Goal: Task Accomplishment & Management: Manage account settings

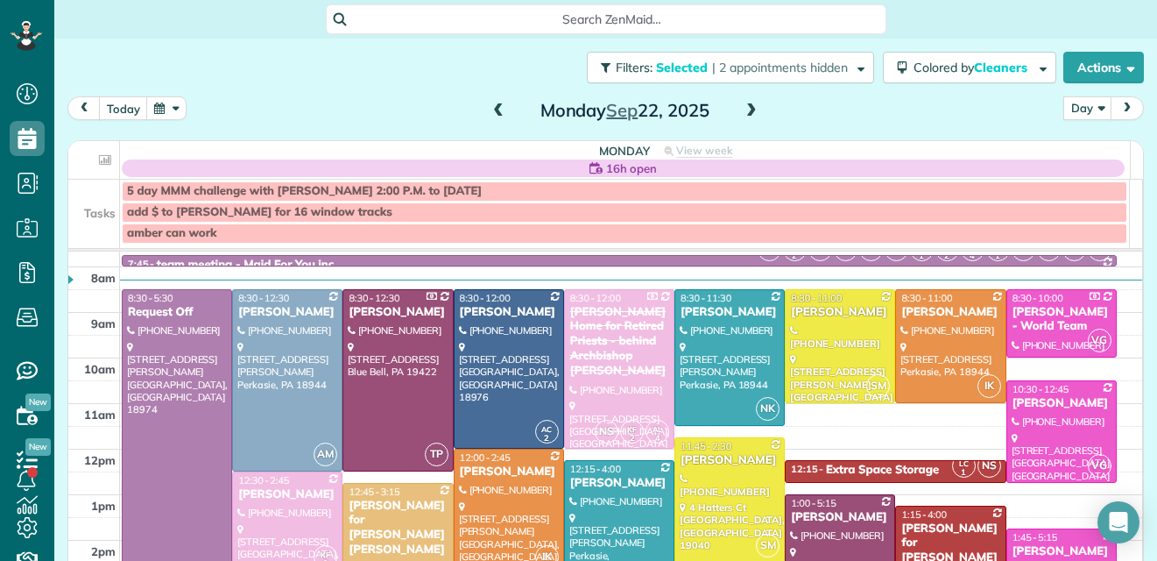
scroll to position [10, 0]
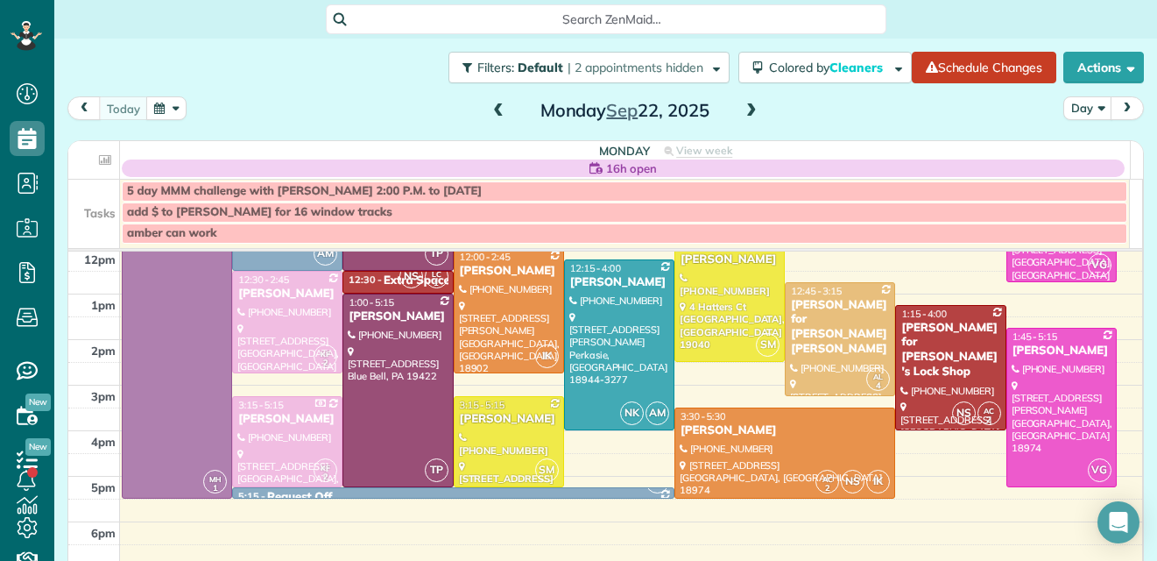
scroll to position [215, 0]
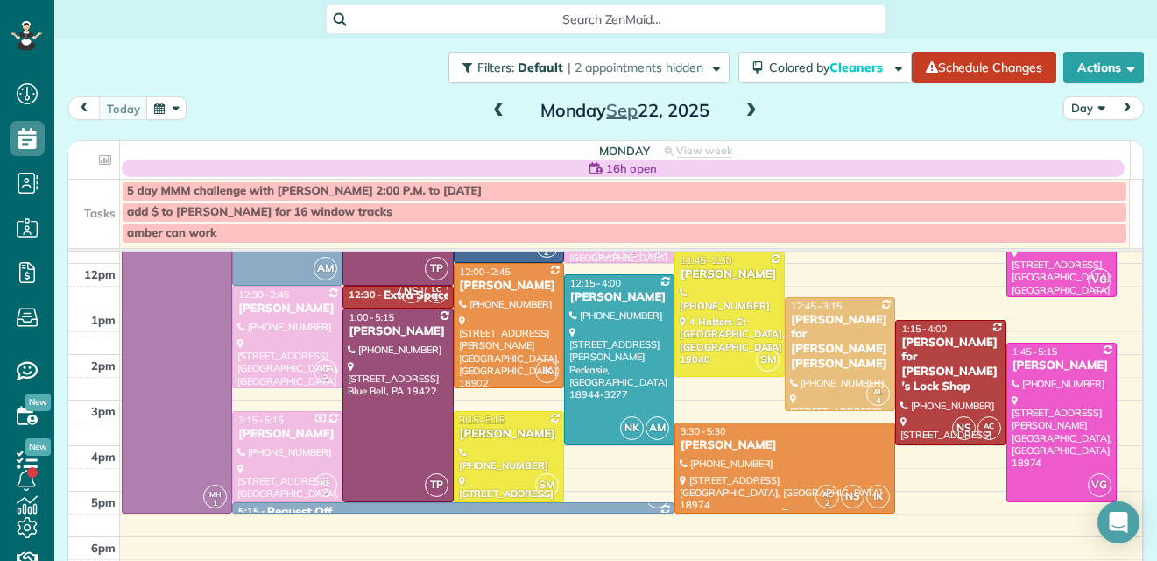
click at [714, 456] on div at bounding box center [784, 467] width 219 height 89
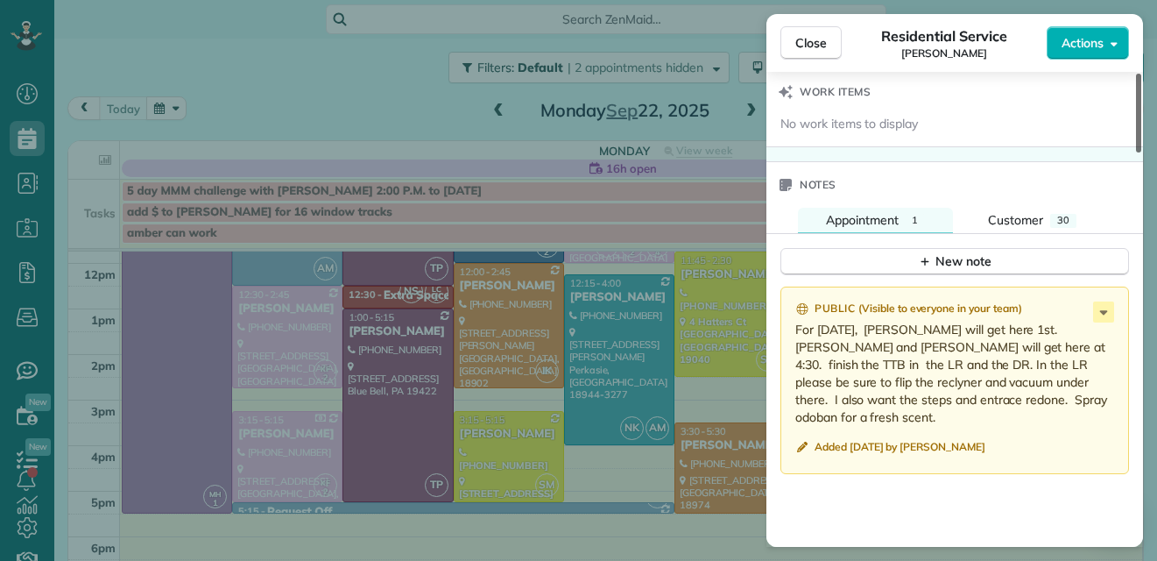
scroll to position [1791, 0]
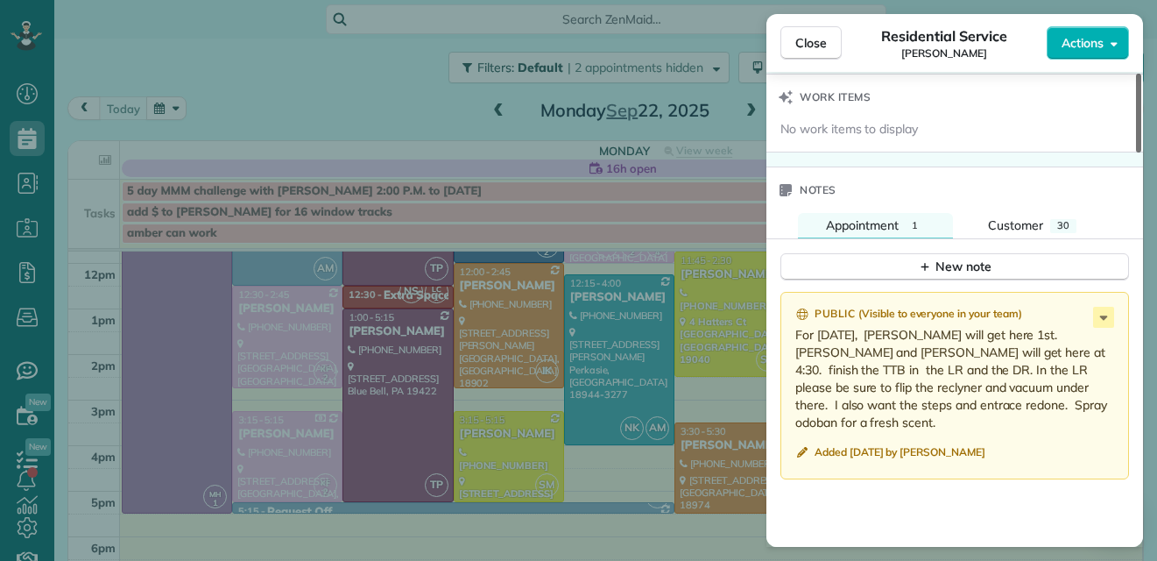
drag, startPoint x: 1139, startPoint y: 97, endPoint x: 1118, endPoint y: 395, distance: 298.5
click at [1136, 152] on div at bounding box center [1138, 113] width 5 height 79
click at [808, 40] on span "Close" at bounding box center [811, 43] width 32 height 18
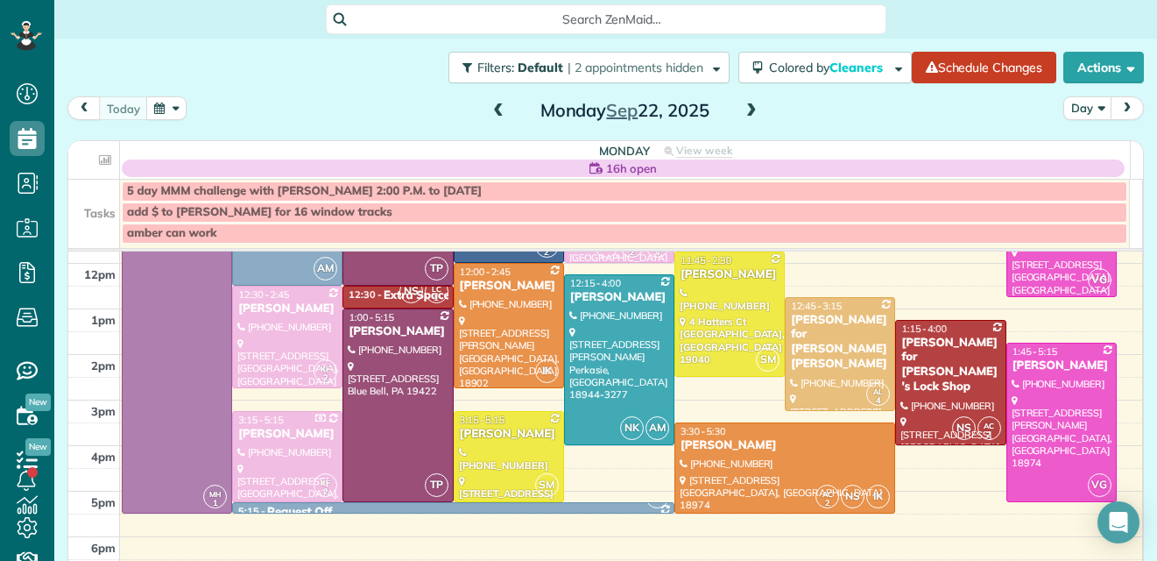
click at [742, 110] on span at bounding box center [751, 111] width 19 height 16
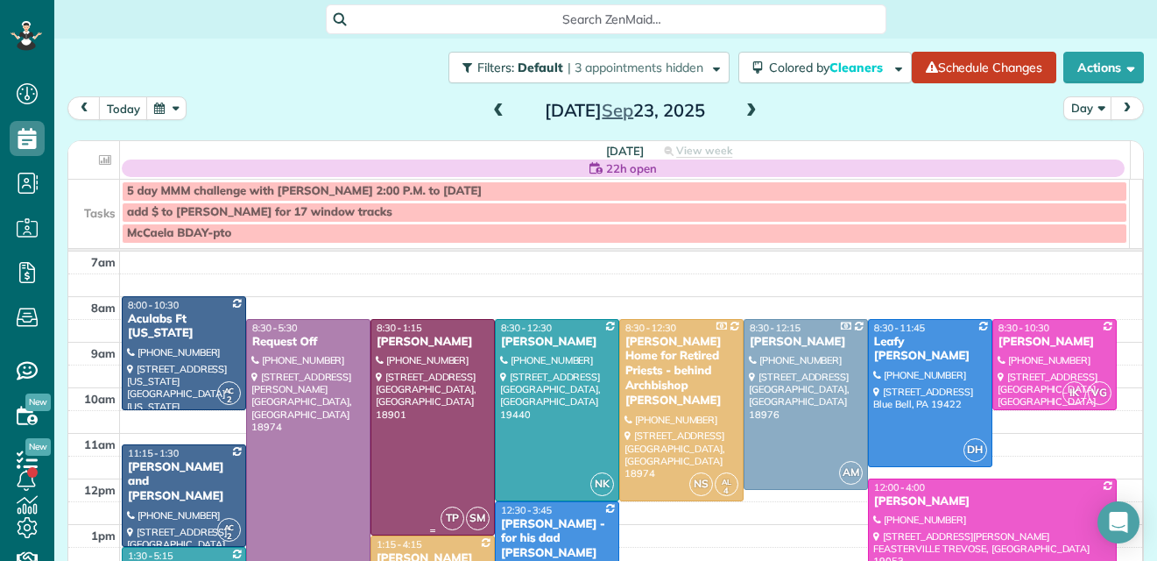
click at [405, 415] on div at bounding box center [432, 427] width 123 height 215
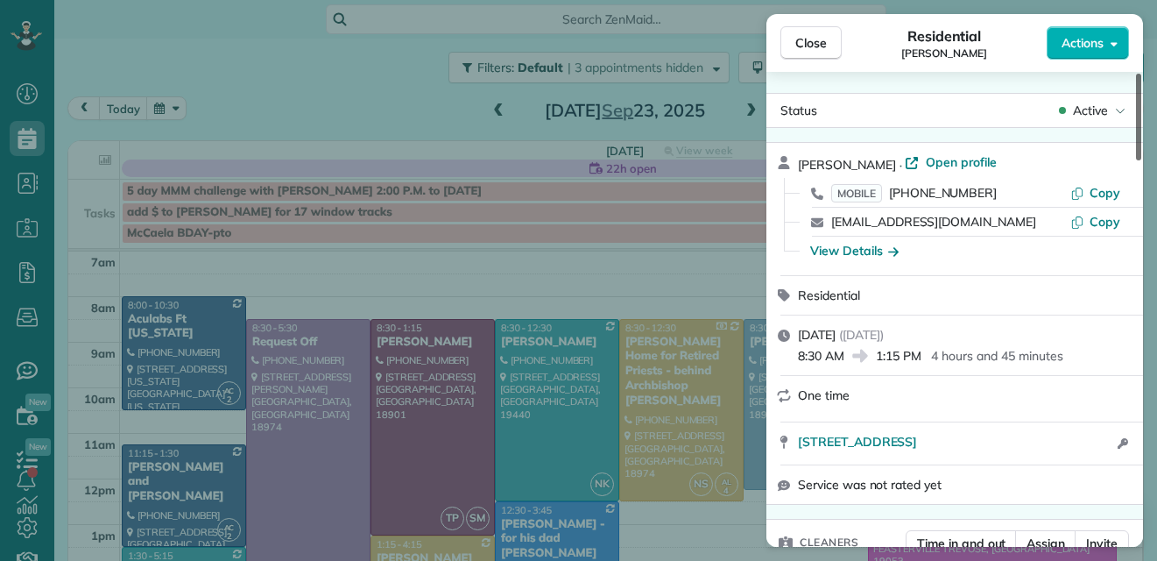
drag, startPoint x: 1139, startPoint y: 126, endPoint x: 1140, endPoint y: -12, distance: 138.4
click at [1140, 74] on div at bounding box center [1138, 117] width 5 height 87
click at [936, 161] on span "Open profile" at bounding box center [961, 162] width 71 height 18
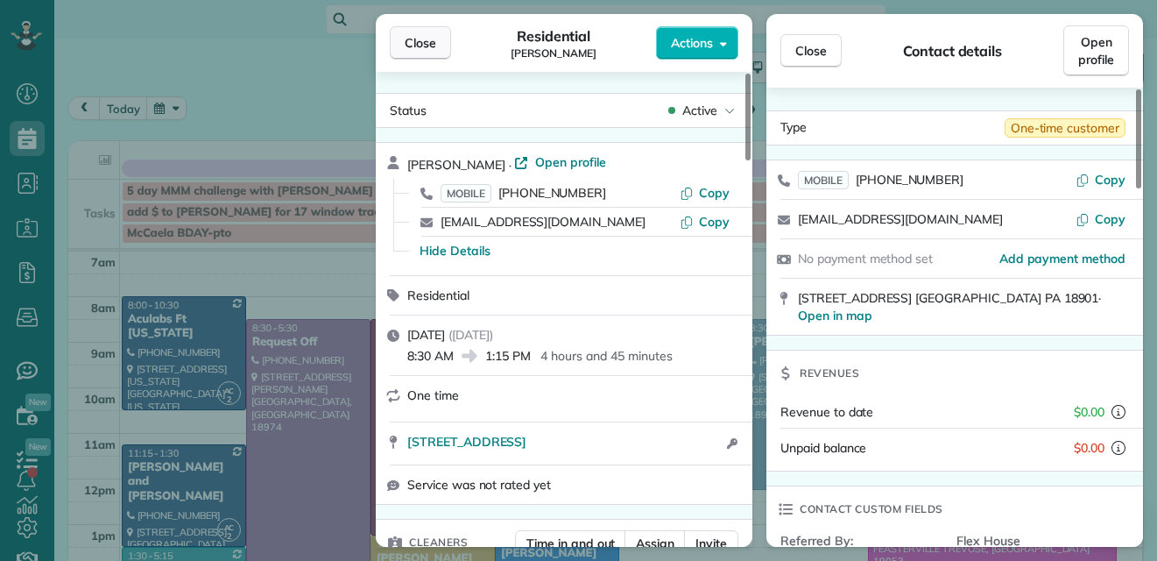
click at [420, 41] on span "Close" at bounding box center [421, 43] width 32 height 18
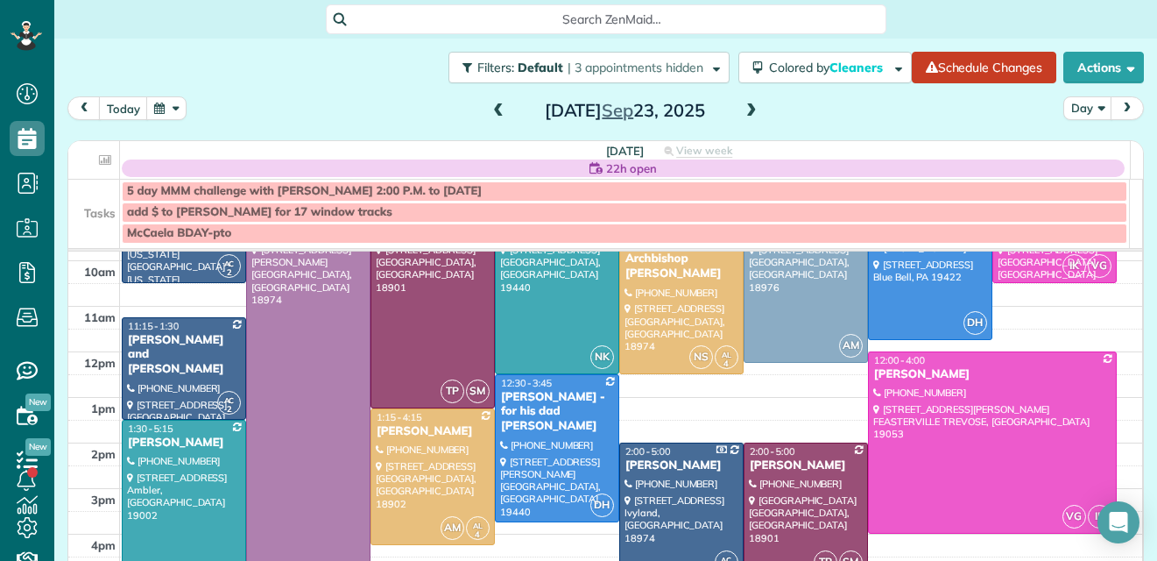
scroll to position [81, 0]
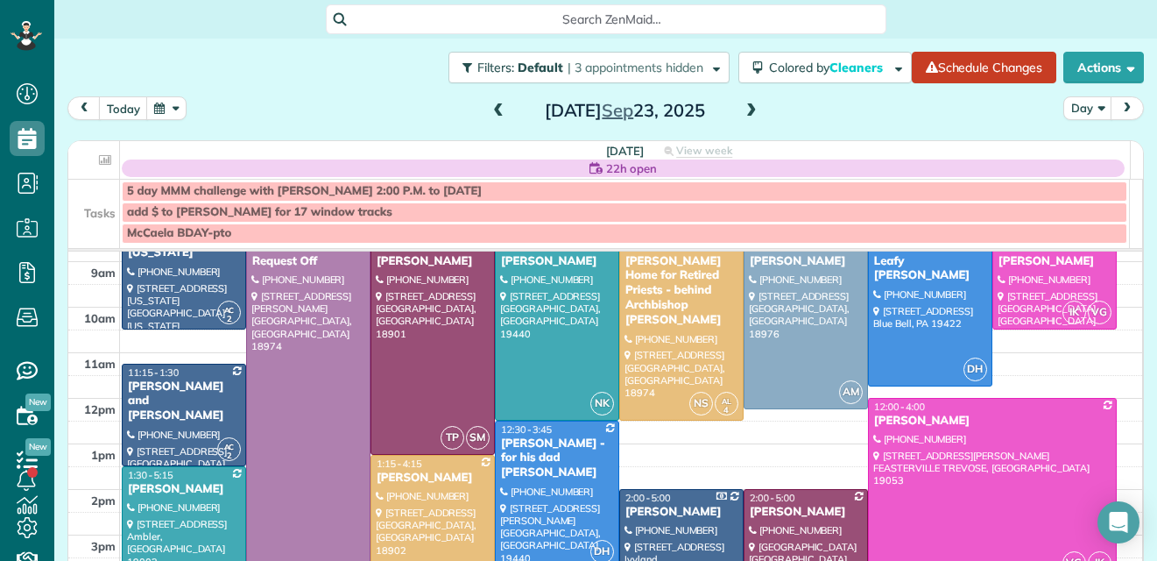
click at [744, 112] on span at bounding box center [751, 111] width 19 height 16
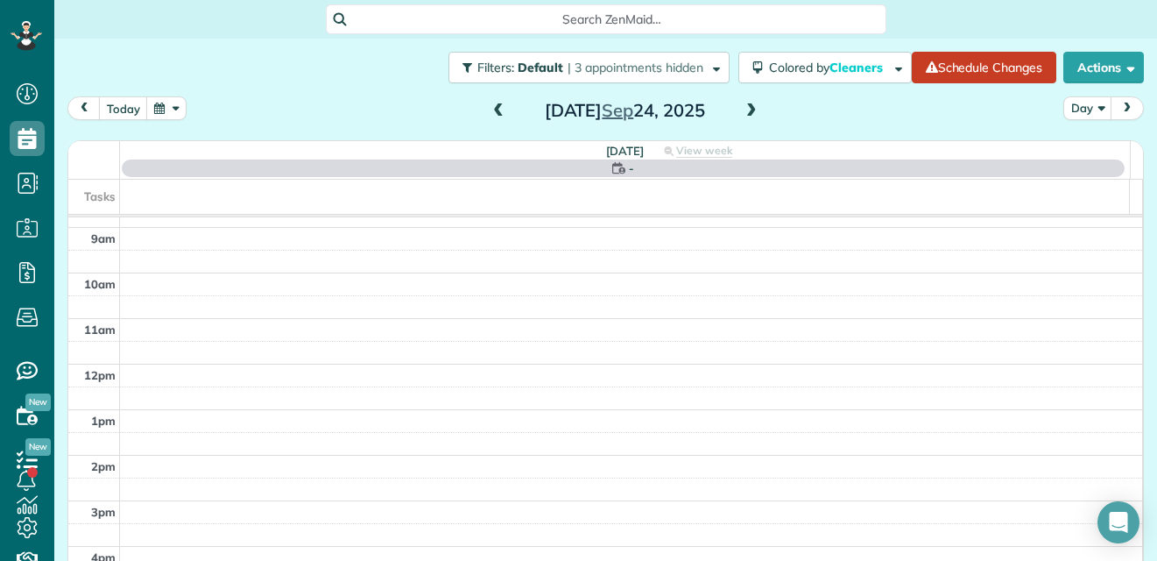
scroll to position [0, 0]
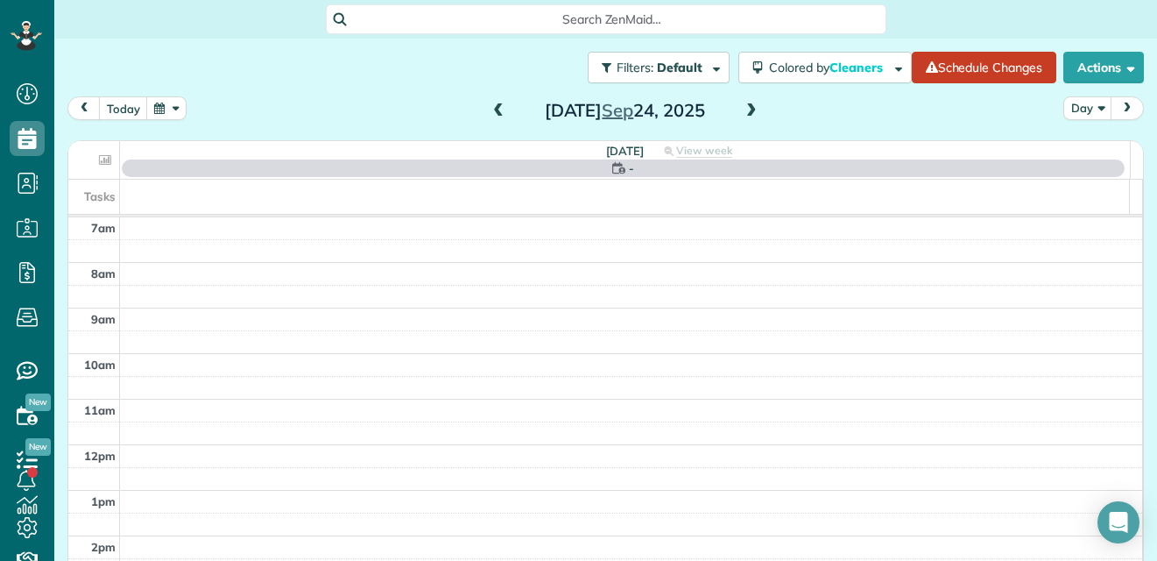
click at [744, 112] on span at bounding box center [751, 111] width 19 height 16
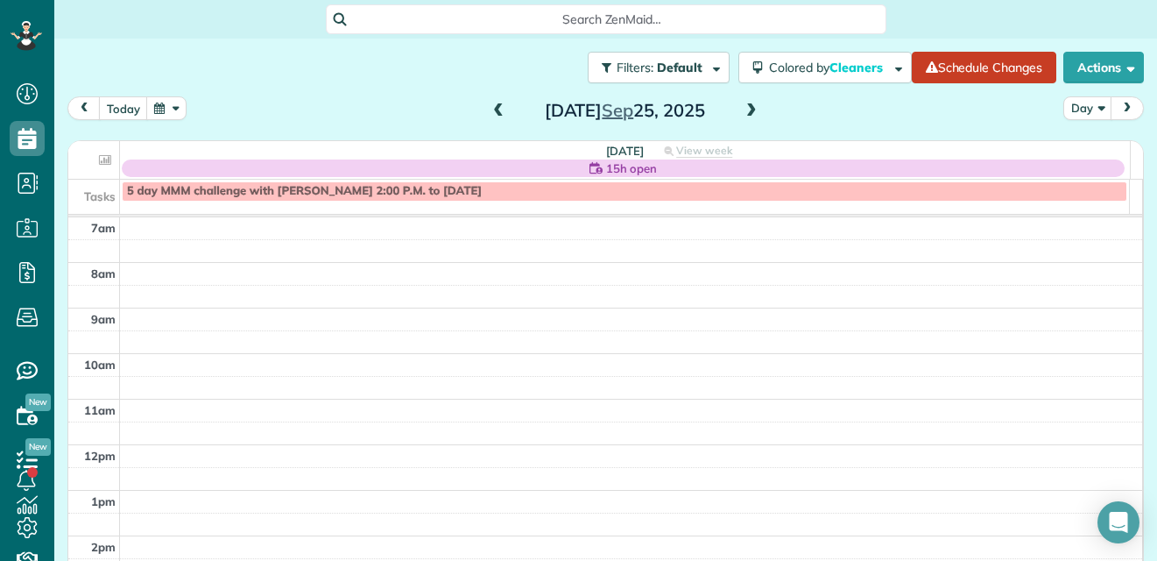
click at [742, 112] on span at bounding box center [751, 111] width 19 height 16
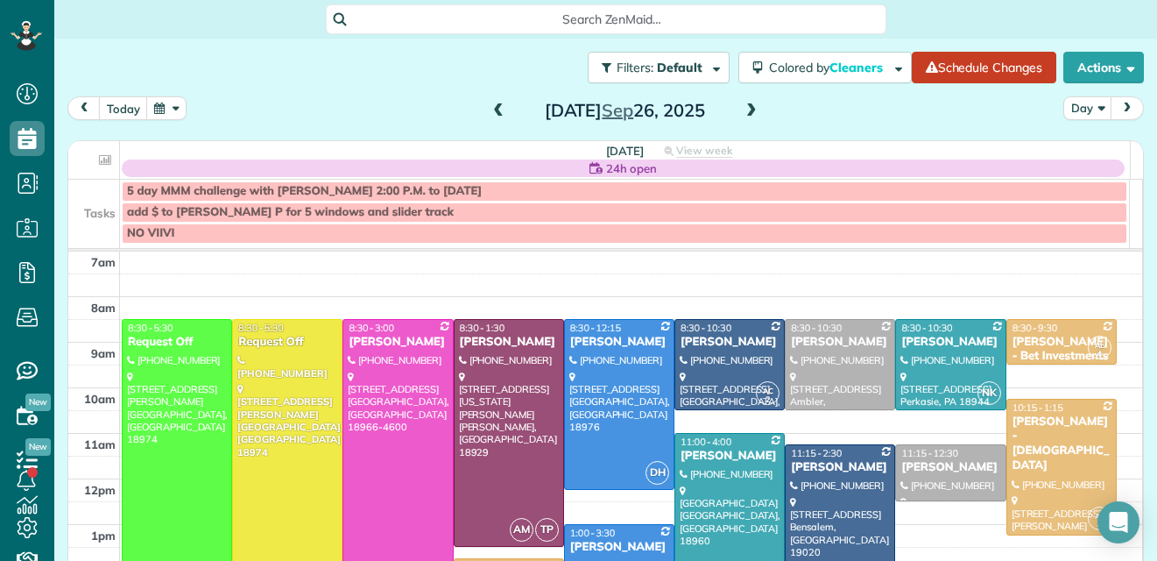
scroll to position [10, 0]
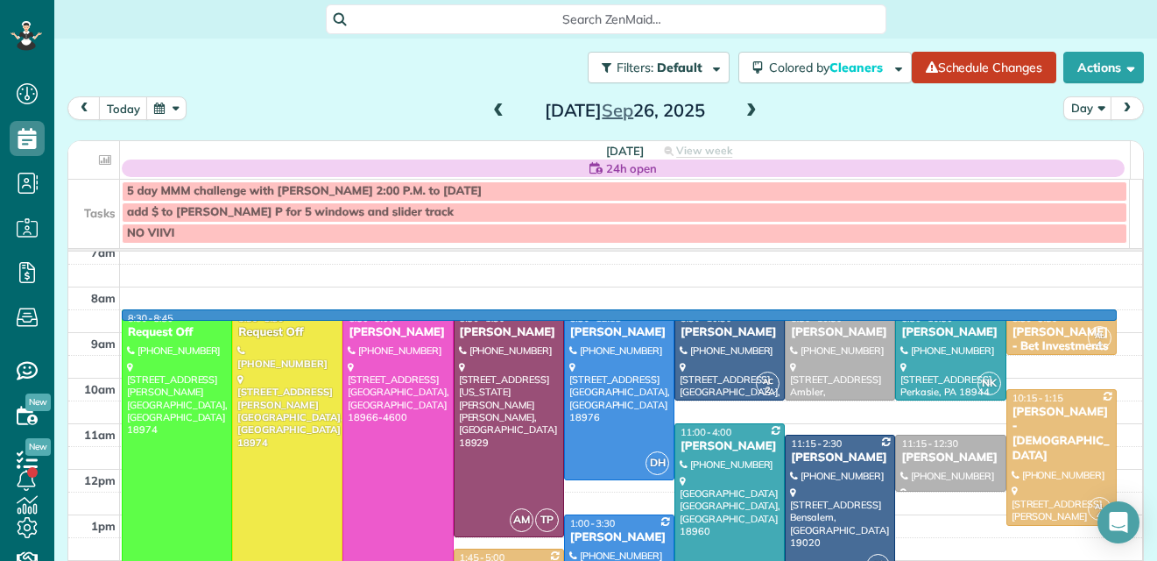
click at [1111, 316] on td at bounding box center [631, 320] width 1023 height 23
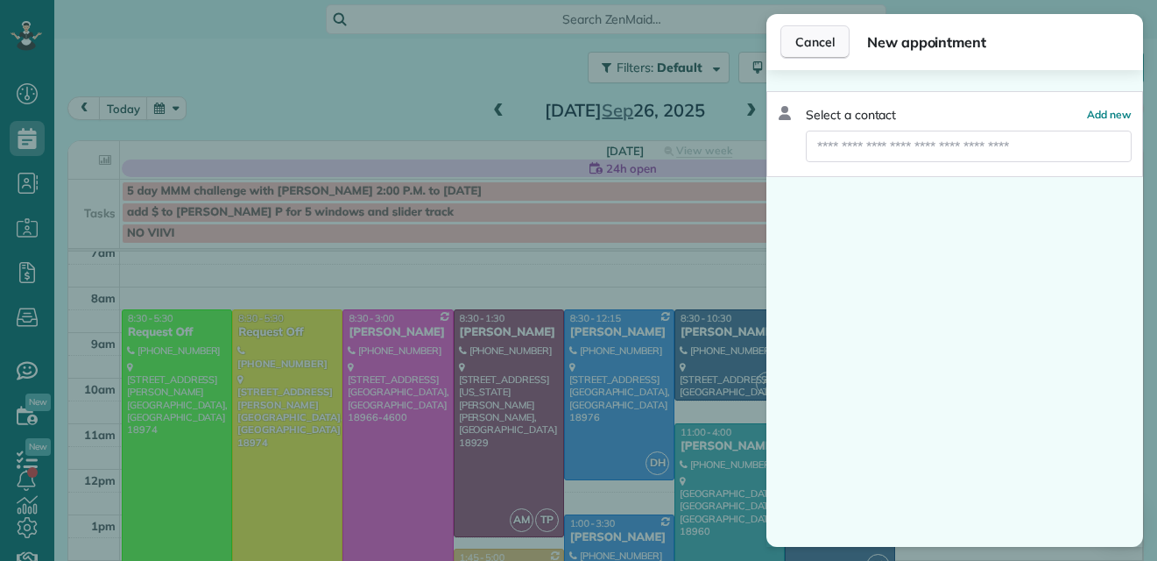
click at [816, 37] on span "Cancel" at bounding box center [814, 42] width 39 height 18
